Goal: Information Seeking & Learning: Learn about a topic

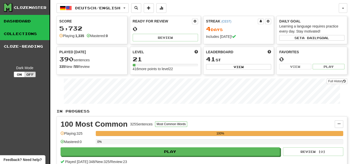
click at [30, 35] on link "Collections" at bounding box center [25, 33] width 50 height 13
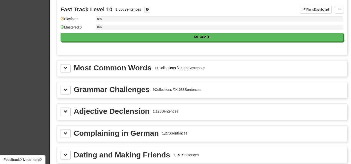
scroll to position [521, 0]
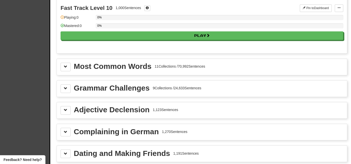
click at [115, 64] on div "Most Common Words" at bounding box center [113, 66] width 78 height 8
click at [65, 65] on button at bounding box center [66, 66] width 10 height 9
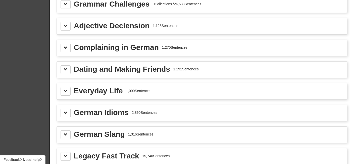
scroll to position [1181, 0]
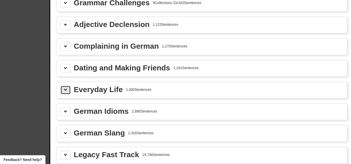
click at [67, 88] on span at bounding box center [66, 90] width 4 height 4
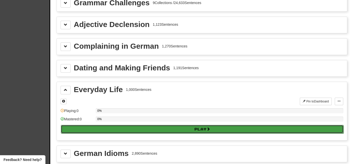
click at [113, 125] on button "Play" at bounding box center [202, 129] width 283 height 9
select select "**"
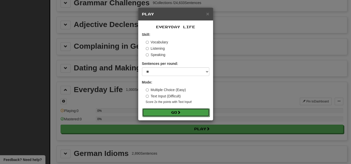
click at [157, 115] on button "Go" at bounding box center [175, 112] width 67 height 9
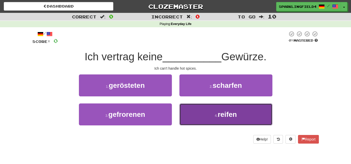
click at [213, 115] on button "4 . reifen" at bounding box center [226, 114] width 93 height 22
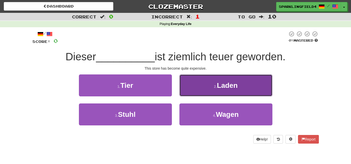
click at [202, 82] on button "2 . Laden" at bounding box center [226, 85] width 93 height 22
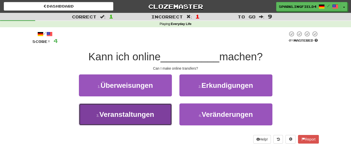
click at [155, 114] on button "3 . Veranstaltungen" at bounding box center [125, 114] width 93 height 22
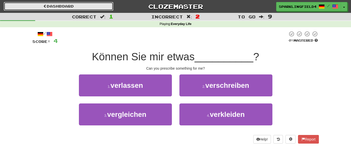
click at [41, 8] on link "Dashboard" at bounding box center [59, 6] width 110 height 9
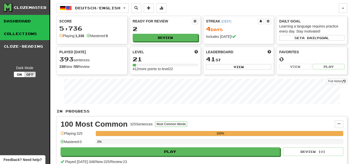
click at [32, 31] on link "Collections" at bounding box center [25, 33] width 50 height 13
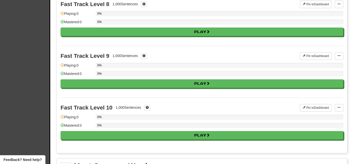
scroll to position [468, 0]
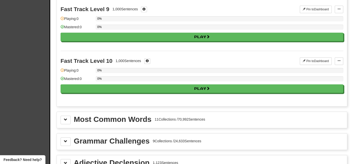
click at [109, 118] on div "Most Common Words" at bounding box center [113, 119] width 78 height 8
click at [68, 115] on button at bounding box center [66, 119] width 10 height 9
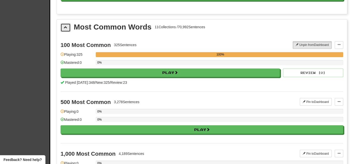
scroll to position [560, 0]
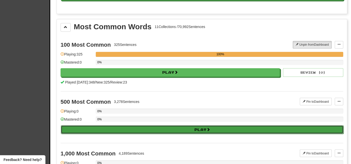
click at [84, 125] on button "Play" at bounding box center [202, 129] width 283 height 9
select select "**"
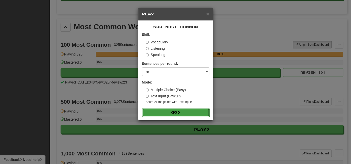
click at [148, 111] on button "Go" at bounding box center [175, 112] width 67 height 9
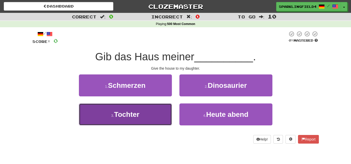
click at [147, 111] on button "3 . Tochter" at bounding box center [125, 114] width 93 height 22
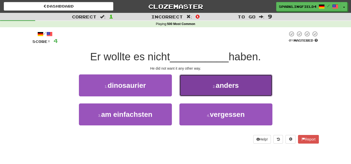
click at [215, 92] on button "2 . anders" at bounding box center [226, 85] width 93 height 22
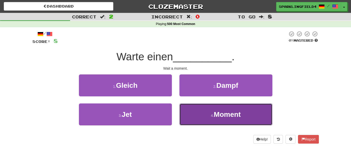
click at [207, 114] on button "4 . Moment" at bounding box center [226, 114] width 93 height 22
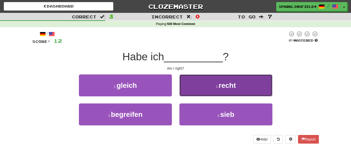
click at [208, 90] on button "2 . recht" at bounding box center [226, 85] width 93 height 22
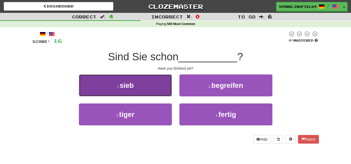
click at [164, 90] on button "1 . sieb" at bounding box center [125, 85] width 93 height 22
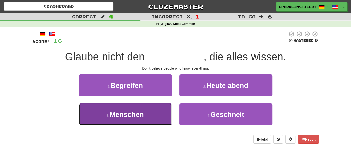
click at [163, 109] on button "3 . Menschen" at bounding box center [125, 114] width 93 height 22
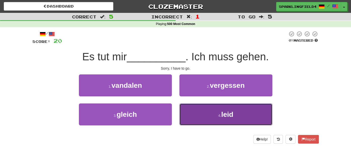
click at [221, 111] on button "4 . leid" at bounding box center [226, 114] width 93 height 22
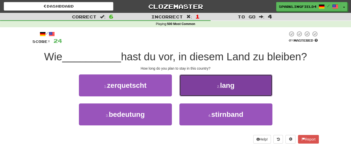
click at [226, 92] on button "2 . lang" at bounding box center [226, 85] width 93 height 22
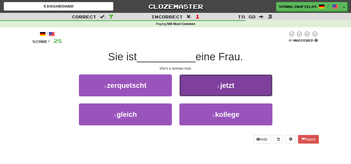
click at [210, 96] on button "2 . jetzt" at bounding box center [226, 85] width 93 height 22
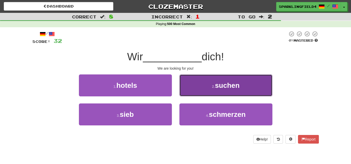
click at [224, 78] on button "2 . suchen" at bounding box center [226, 85] width 93 height 22
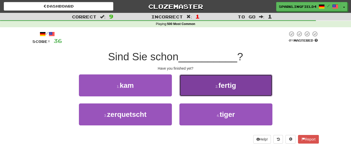
click at [213, 88] on button "2 . fertig" at bounding box center [226, 85] width 93 height 22
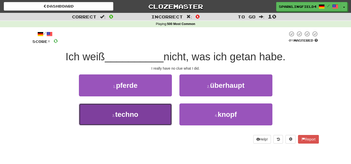
click at [160, 112] on button "3 . techno" at bounding box center [125, 114] width 93 height 22
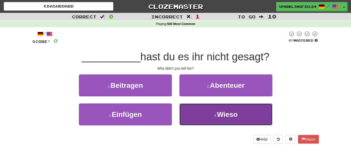
click at [226, 109] on button "4 . Wieso" at bounding box center [226, 114] width 93 height 22
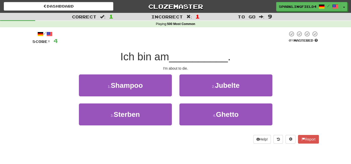
click at [160, 68] on div "I'm about to die." at bounding box center [175, 68] width 287 height 5
click at [160, 71] on div "/ Score: 4 0 % Mastered Ich bin am __________ . I'm about to die. 1 . Shampoo 2…" at bounding box center [175, 87] width 287 height 112
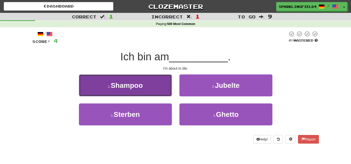
click at [160, 74] on button "1 . Shampoo" at bounding box center [125, 85] width 93 height 22
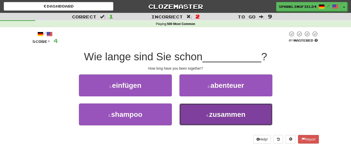
click at [187, 110] on button "4 . zusammen" at bounding box center [226, 114] width 93 height 22
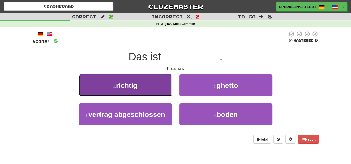
click at [142, 82] on button "1 . richtig" at bounding box center [125, 85] width 93 height 22
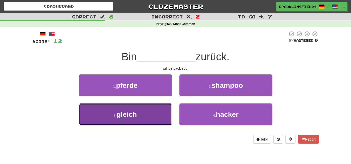
click at [145, 113] on button "3 . gleich" at bounding box center [125, 114] width 93 height 22
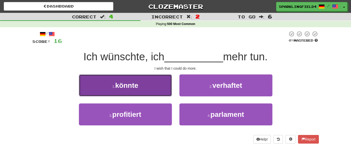
click at [144, 92] on button "1 . könnte" at bounding box center [125, 85] width 93 height 22
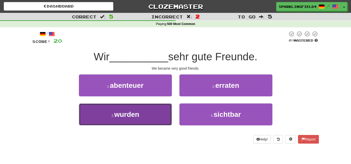
click at [150, 111] on button "3 . wurden" at bounding box center [125, 114] width 93 height 22
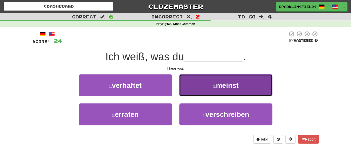
click at [200, 78] on button "2 . meinst" at bounding box center [226, 85] width 93 height 22
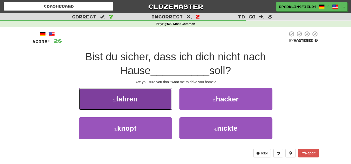
click at [142, 95] on button "1 . fahren" at bounding box center [125, 99] width 93 height 22
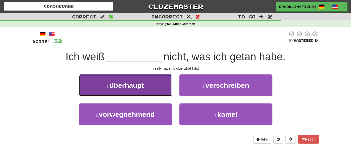
click at [138, 95] on button "1 . überhaupt" at bounding box center [125, 85] width 93 height 22
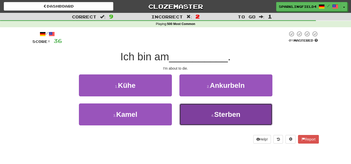
click at [219, 121] on button "4 . Sterben" at bounding box center [226, 114] width 93 height 22
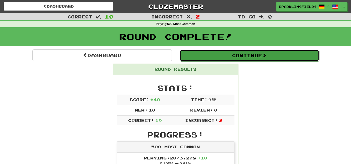
click at [241, 59] on button "Continue" at bounding box center [250, 56] width 140 height 12
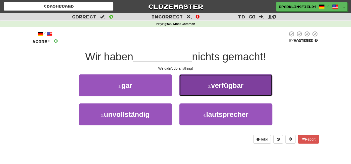
click at [213, 83] on span "verfügbar" at bounding box center [227, 85] width 32 height 8
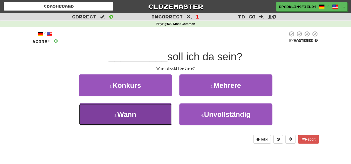
click at [155, 122] on button "3 . Wann" at bounding box center [125, 114] width 93 height 22
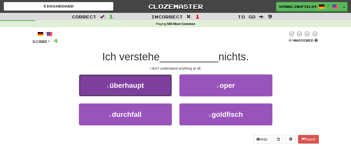
click at [171, 92] on button "1 . überhaupt" at bounding box center [125, 85] width 93 height 22
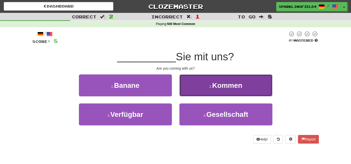
click at [204, 90] on button "2 . Kommen" at bounding box center [226, 85] width 93 height 22
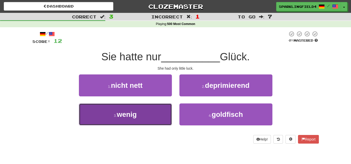
click at [169, 107] on button "3 . wenig" at bounding box center [125, 114] width 93 height 22
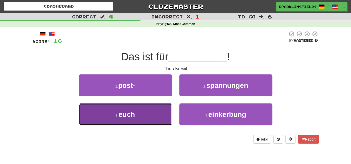
click at [146, 116] on button "3 . euch" at bounding box center [125, 114] width 93 height 22
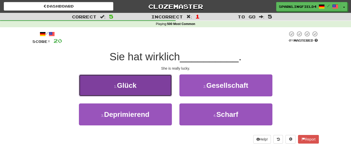
click at [160, 83] on button "1 . Glück" at bounding box center [125, 85] width 93 height 22
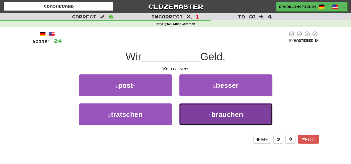
click at [196, 106] on button "4 . brauchen" at bounding box center [226, 114] width 93 height 22
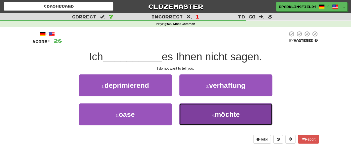
click at [205, 109] on button "4 . möchte" at bounding box center [226, 114] width 93 height 22
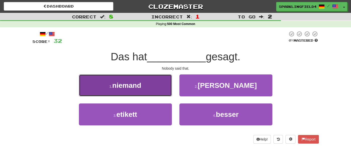
click at [129, 86] on span "niemand" at bounding box center [126, 85] width 29 height 8
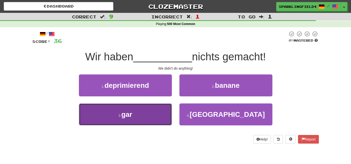
click at [163, 105] on button "3 . gar" at bounding box center [125, 114] width 93 height 22
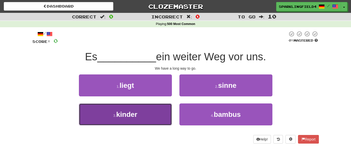
click at [166, 108] on button "3 . kinder" at bounding box center [125, 114] width 93 height 22
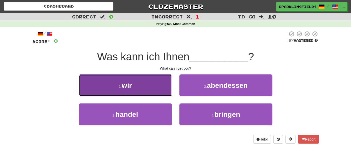
click at [163, 86] on button "1 . wir" at bounding box center [125, 85] width 93 height 22
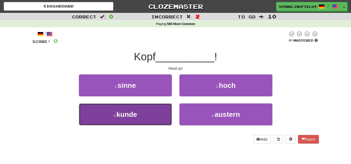
click at [157, 108] on button "3 . kunde" at bounding box center [125, 114] width 93 height 22
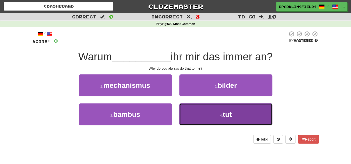
click at [191, 105] on button "4 . tut" at bounding box center [226, 114] width 93 height 22
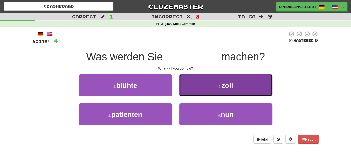
click at [188, 95] on button "2 . zoll" at bounding box center [226, 85] width 93 height 22
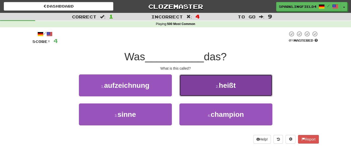
click at [191, 93] on button "2 . heißt" at bounding box center [226, 85] width 93 height 22
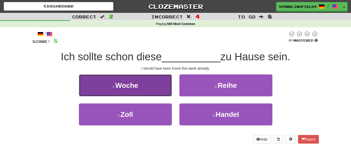
click at [150, 93] on button "1 . Woche" at bounding box center [125, 85] width 93 height 22
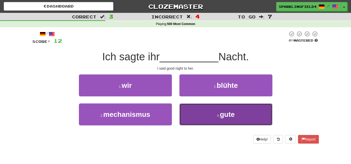
click at [190, 109] on button "4 . gute" at bounding box center [226, 114] width 93 height 22
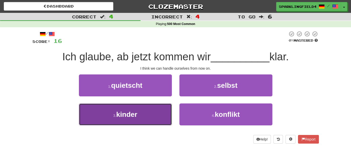
click at [156, 106] on button "3 . kinder" at bounding box center [125, 114] width 93 height 22
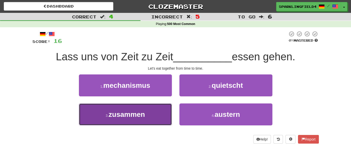
click at [140, 110] on span "zusammen" at bounding box center [127, 114] width 36 height 8
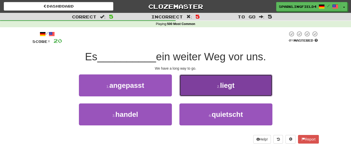
click at [191, 94] on button "2 . liegt" at bounding box center [226, 85] width 93 height 22
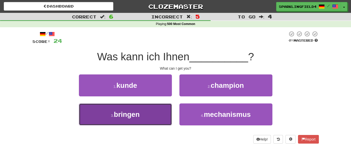
click at [160, 110] on button "3 . bringen" at bounding box center [125, 114] width 93 height 22
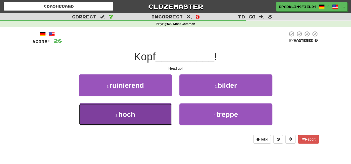
click at [162, 109] on button "3 . hoch" at bounding box center [125, 114] width 93 height 22
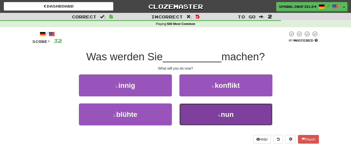
click at [185, 105] on button "4 . nun" at bounding box center [226, 114] width 93 height 22
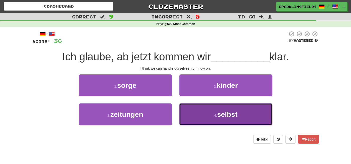
click at [188, 113] on button "4 . selbst" at bounding box center [226, 114] width 93 height 22
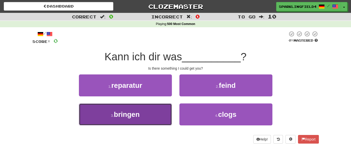
click at [152, 116] on button "3 . bringen" at bounding box center [125, 114] width 93 height 22
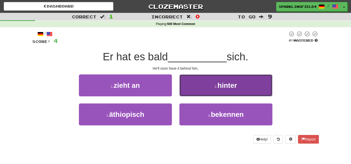
click at [185, 94] on button "2 . hinter" at bounding box center [226, 85] width 93 height 22
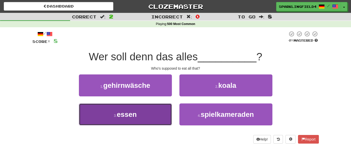
click at [159, 108] on button "3 . essen" at bounding box center [125, 114] width 93 height 22
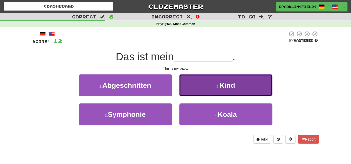
click at [182, 90] on button "2 . Kind" at bounding box center [226, 85] width 93 height 22
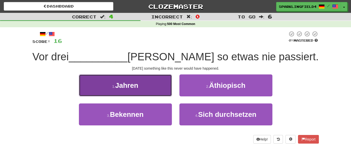
click at [144, 85] on button "1 . Jahren" at bounding box center [125, 85] width 93 height 22
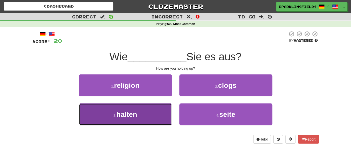
click at [146, 107] on button "3 . halten" at bounding box center [125, 114] width 93 height 22
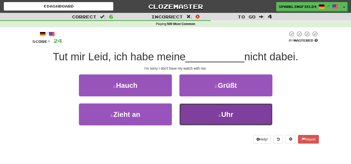
click at [182, 109] on button "4 . Uhr" at bounding box center [226, 114] width 93 height 22
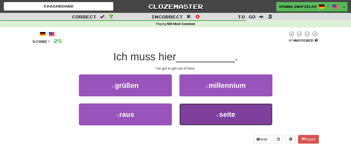
click at [186, 113] on button "4 . seite" at bounding box center [226, 114] width 93 height 22
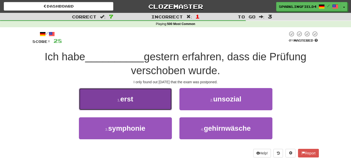
click at [146, 107] on button "1 . erst" at bounding box center [125, 99] width 93 height 22
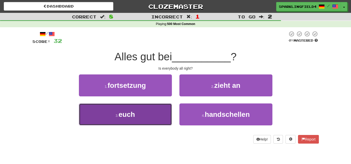
click at [151, 110] on button "3 . euch" at bounding box center [125, 114] width 93 height 22
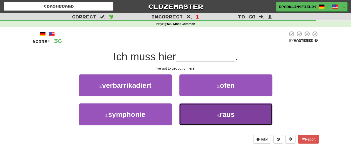
click at [193, 115] on button "4 . raus" at bounding box center [226, 114] width 93 height 22
